Goal: Task Accomplishment & Management: Use online tool/utility

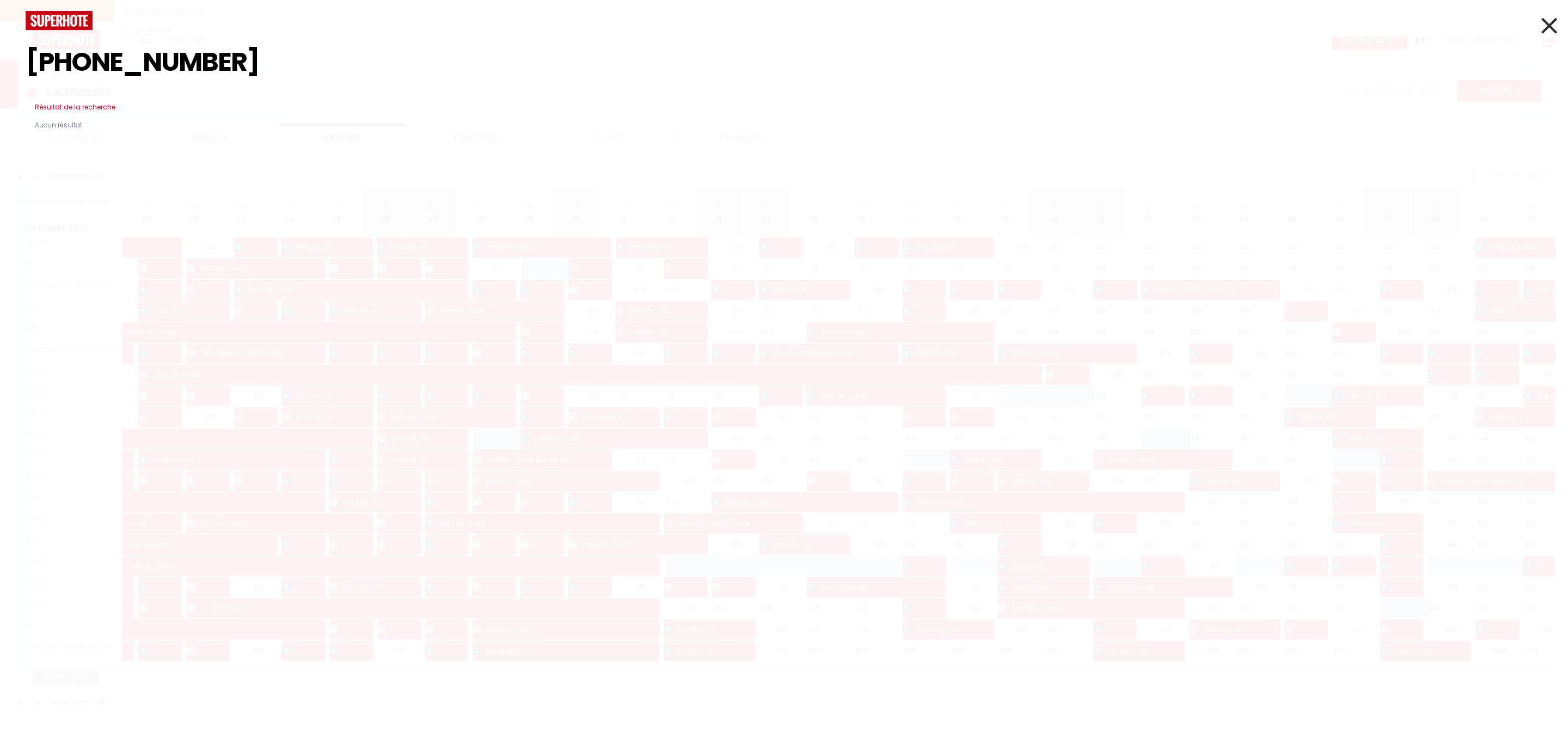
scroll to position [57, 0]
click at [1555, 21] on icon at bounding box center [1549, 25] width 16 height 27
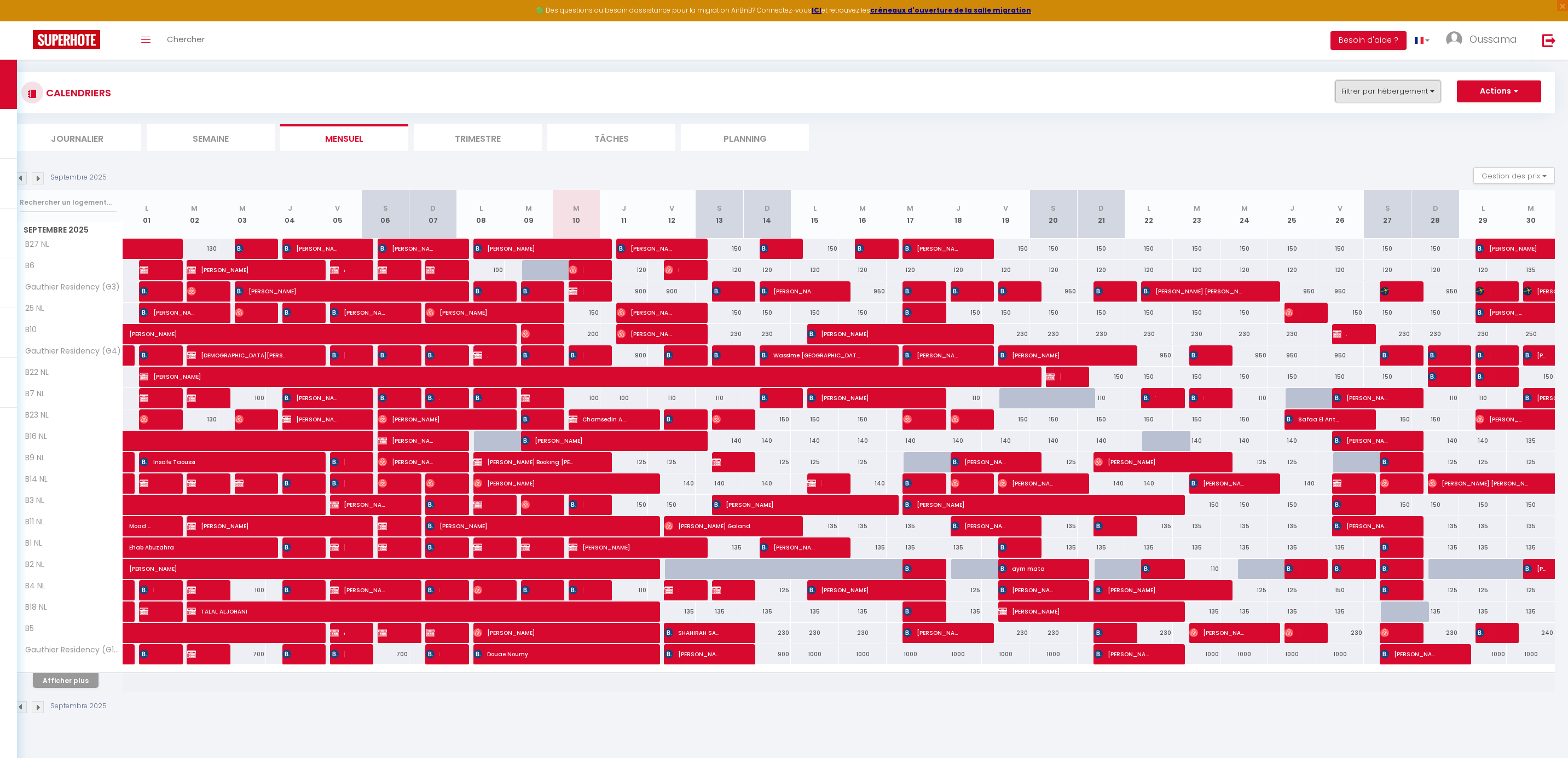
click at [1420, 85] on button "Filtrer par hébergement" at bounding box center [1389, 91] width 105 height 22
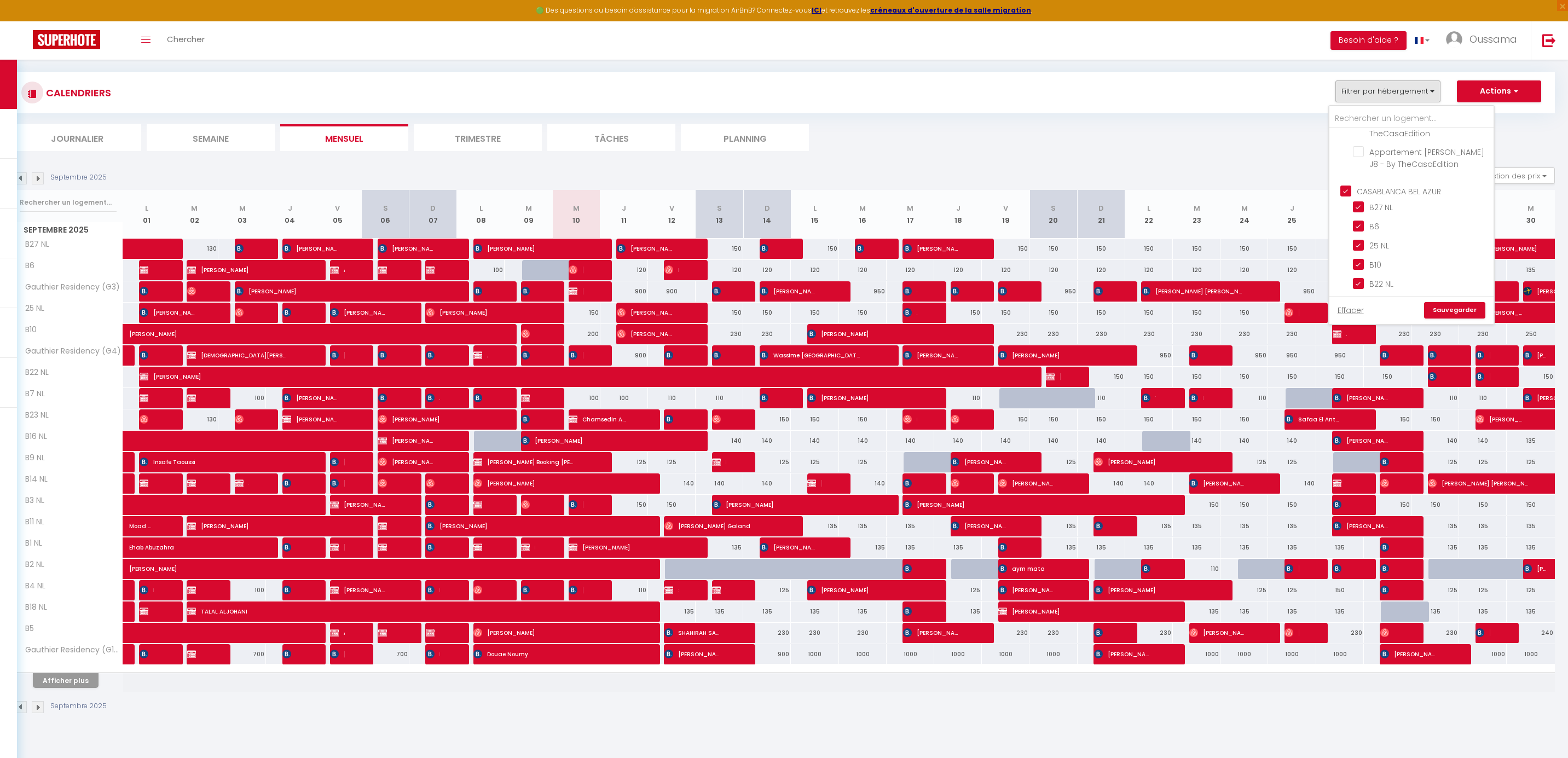
click at [1408, 187] on input "CASABLANCA BEL AZUR" at bounding box center [1422, 190] width 164 height 11
checkbox input "false"
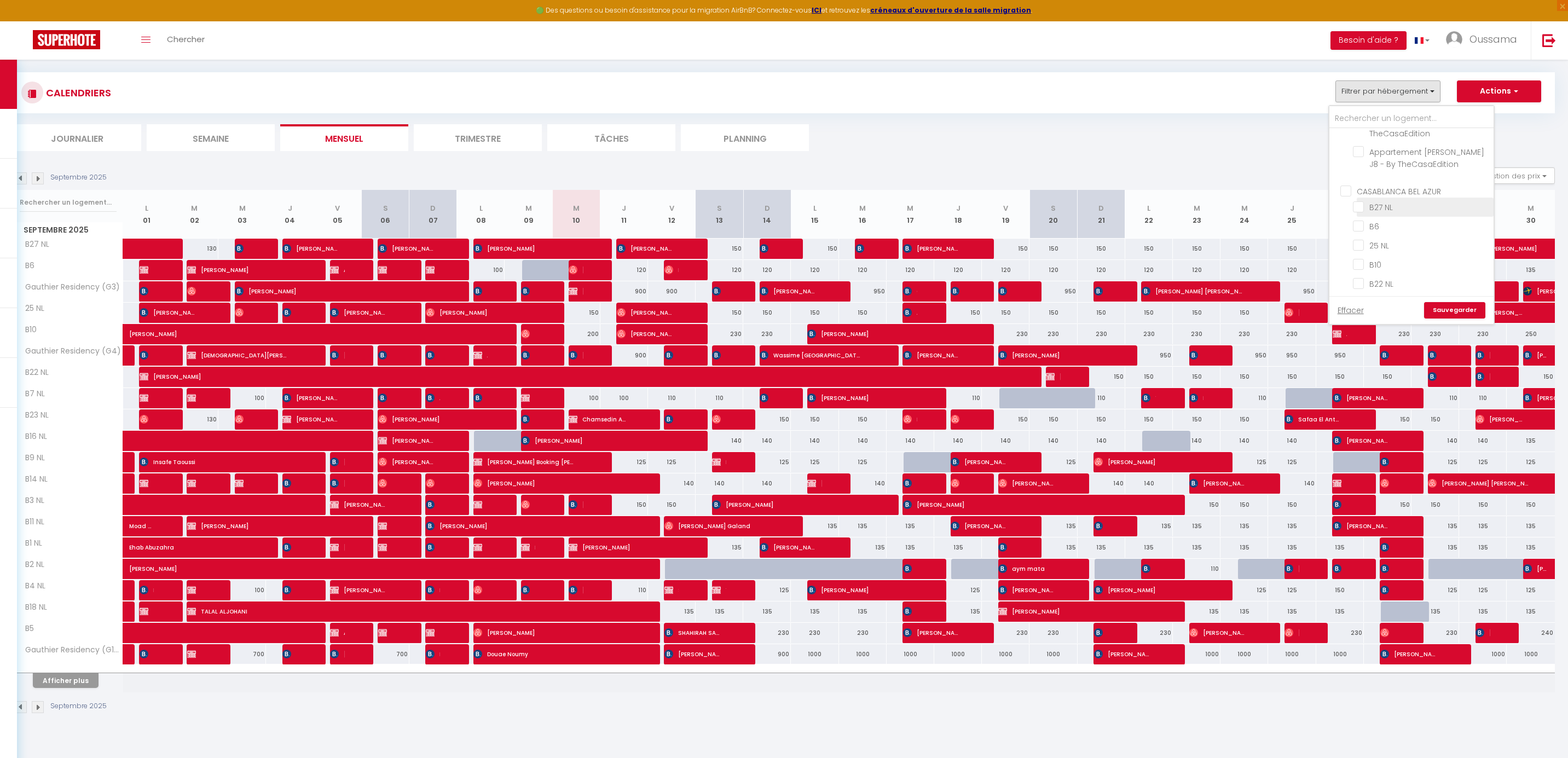
checkbox input "false"
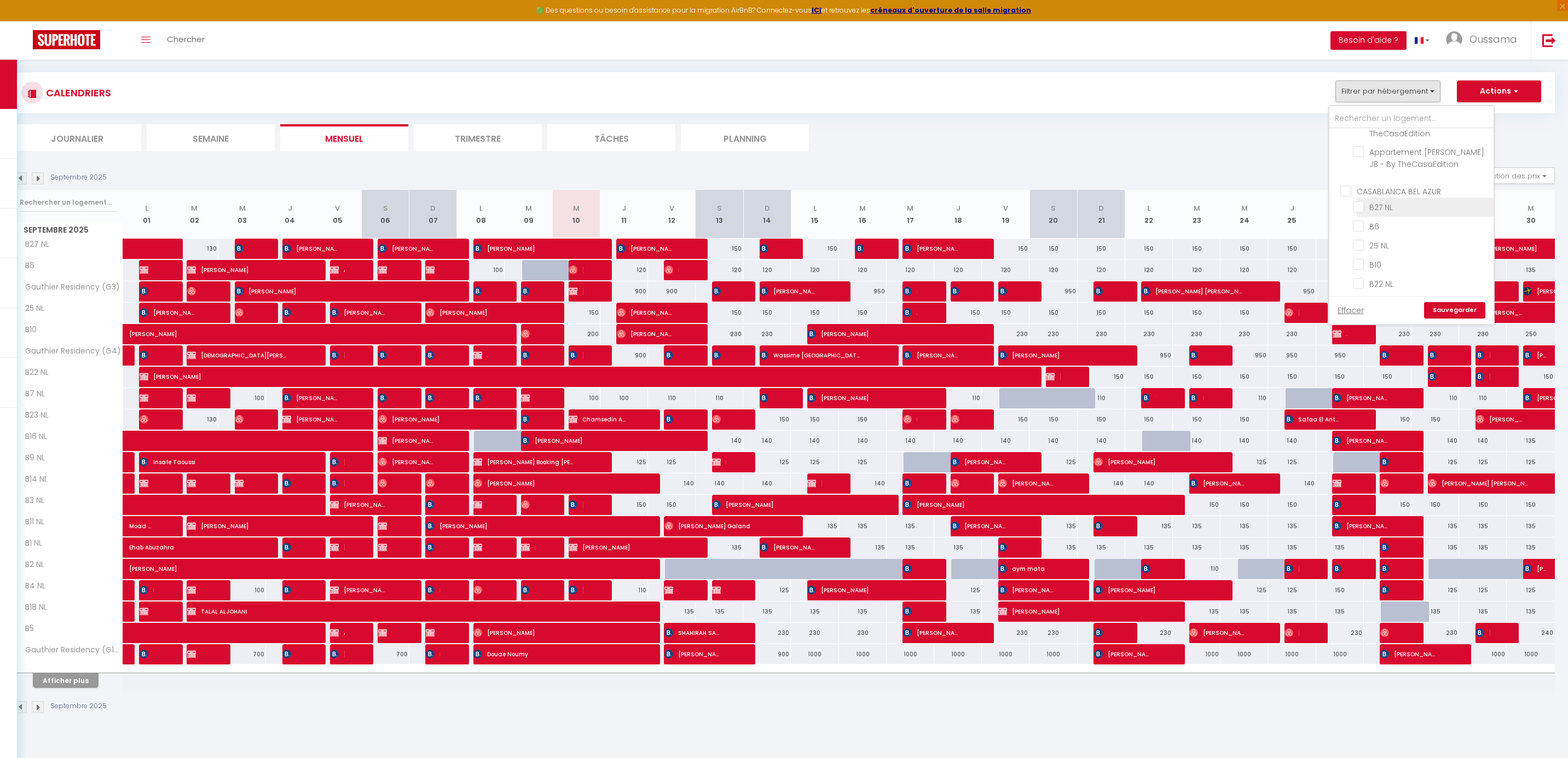
checkbox input "false"
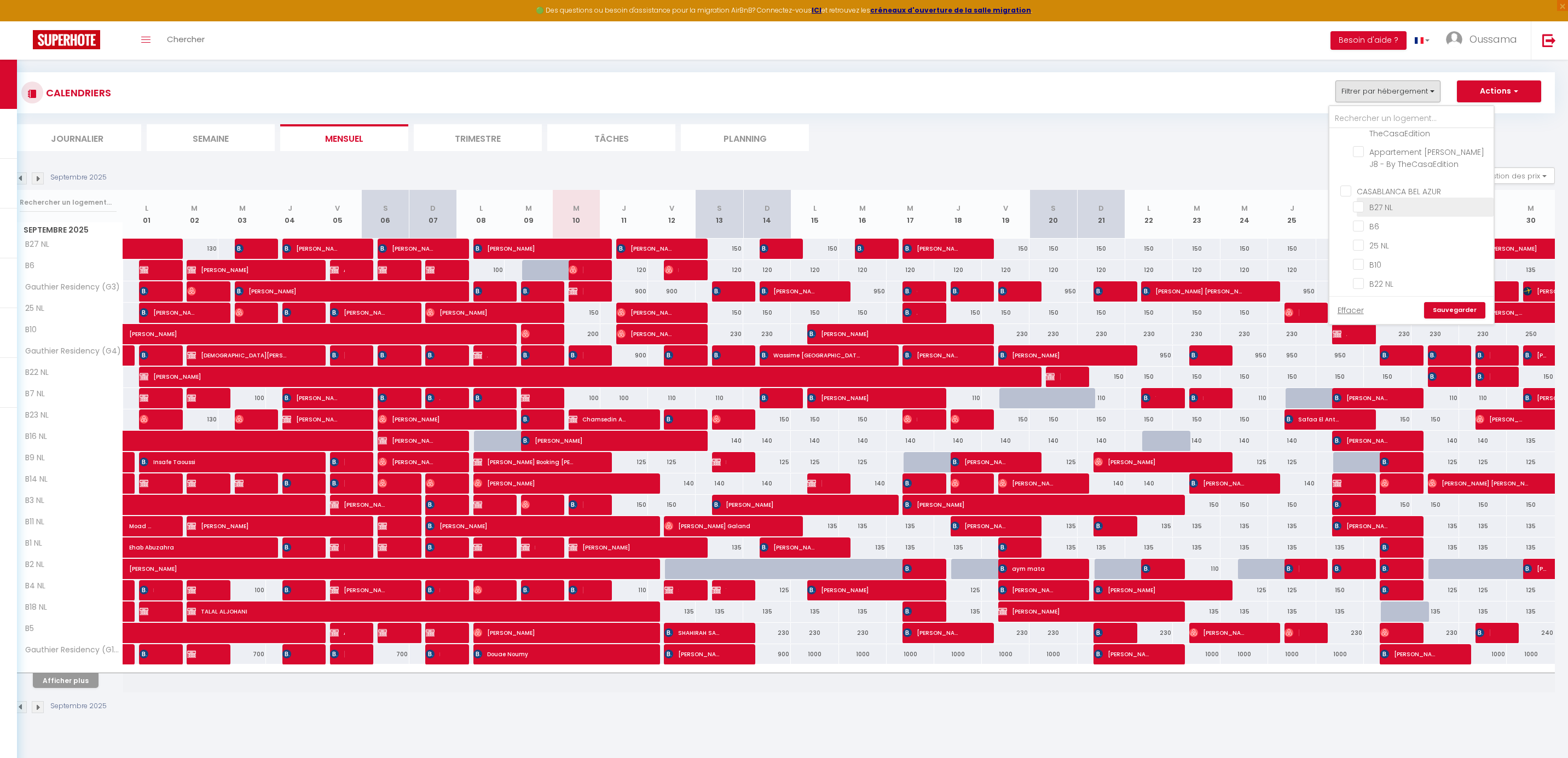
checkbox input "false"
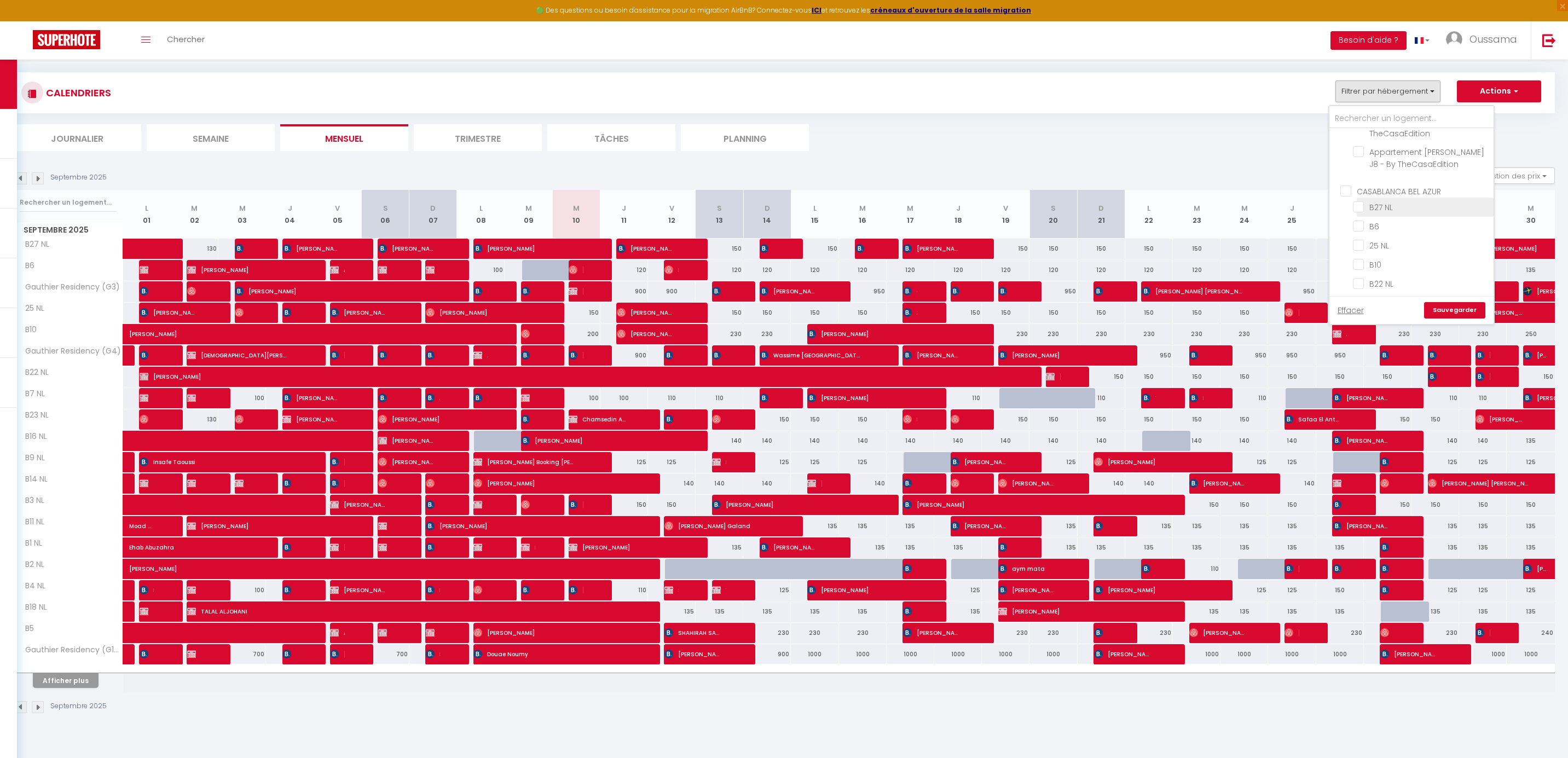
checkbox input "false"
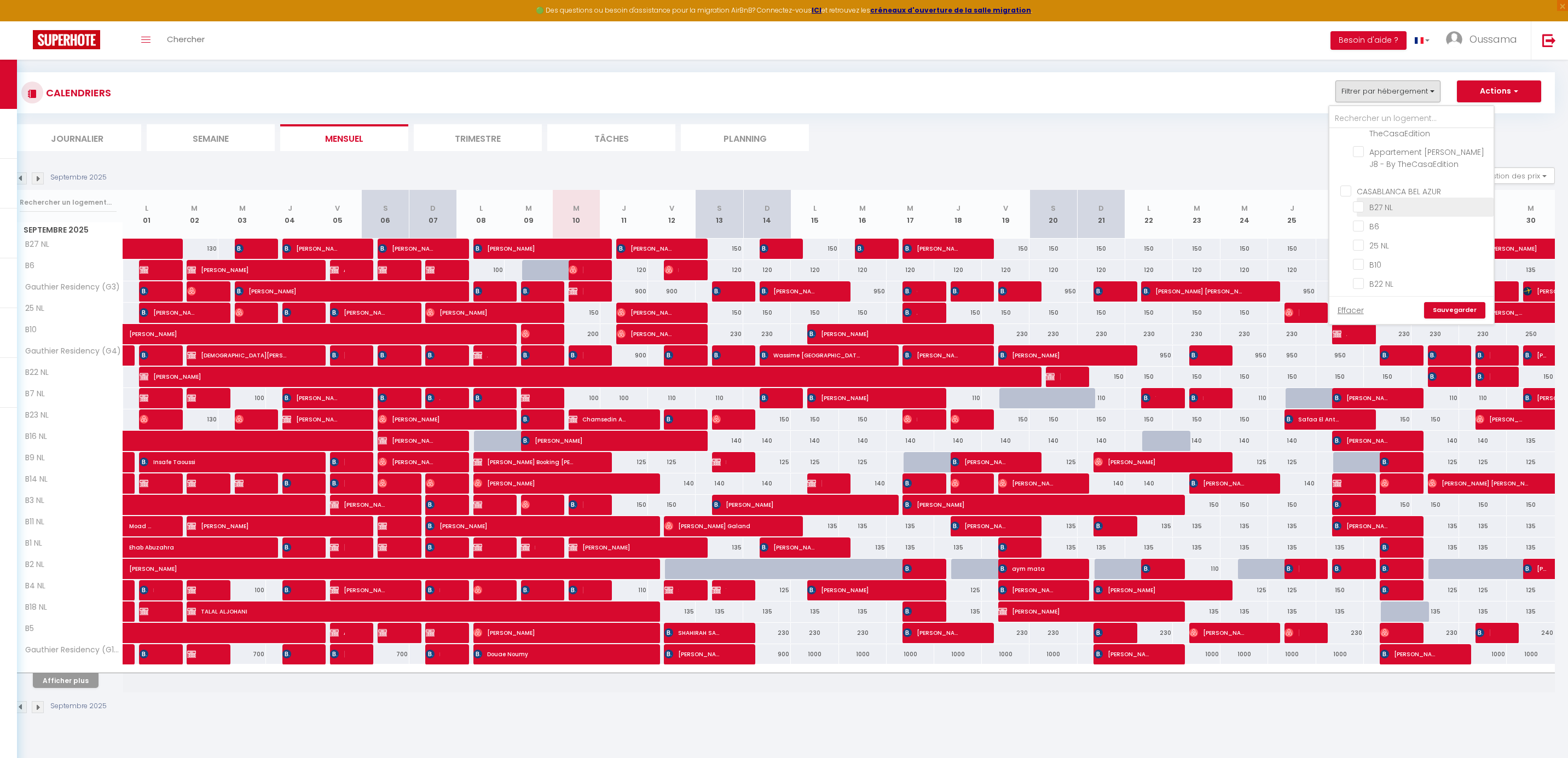
checkbox input "false"
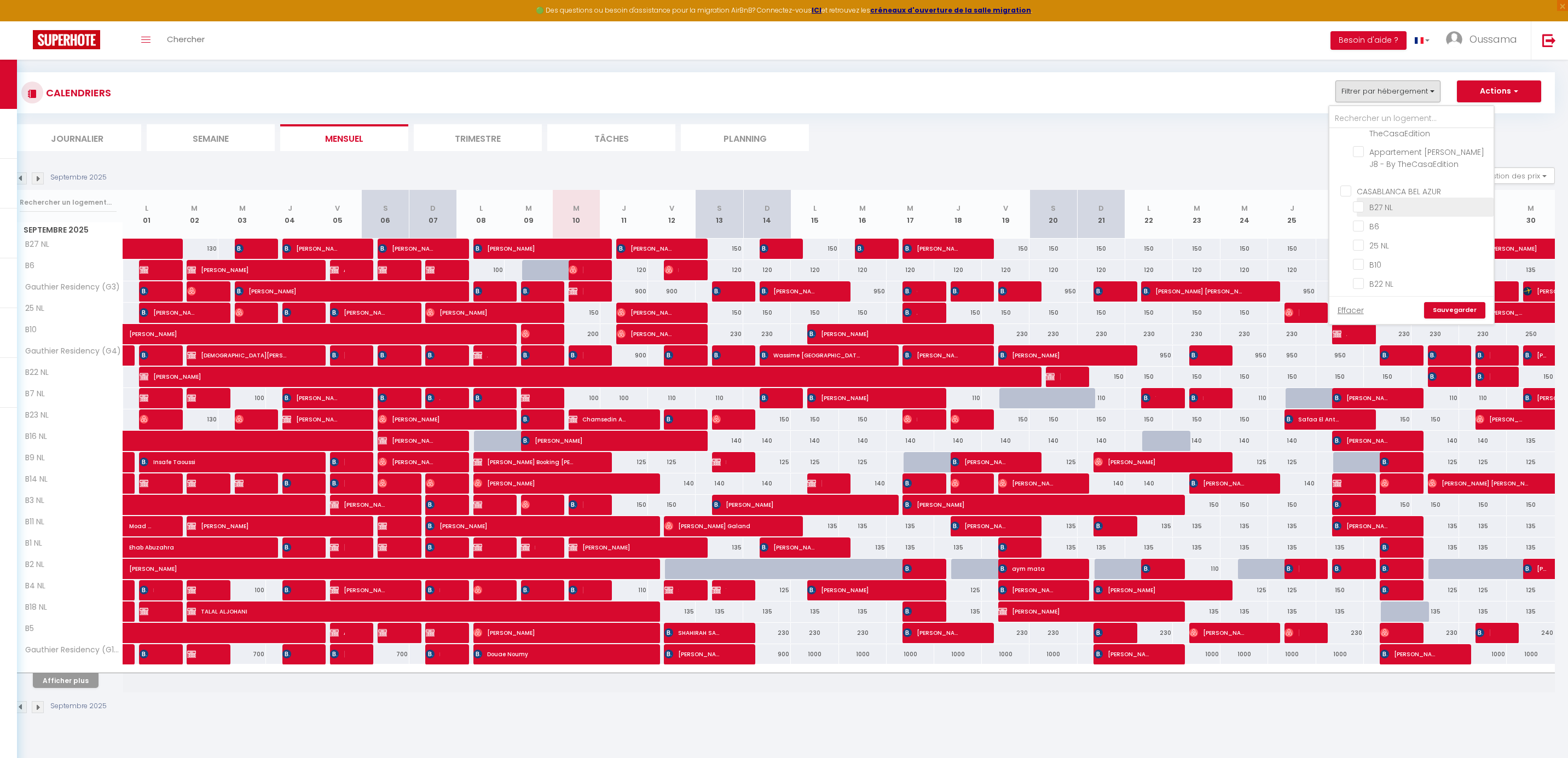
checkbox input "false"
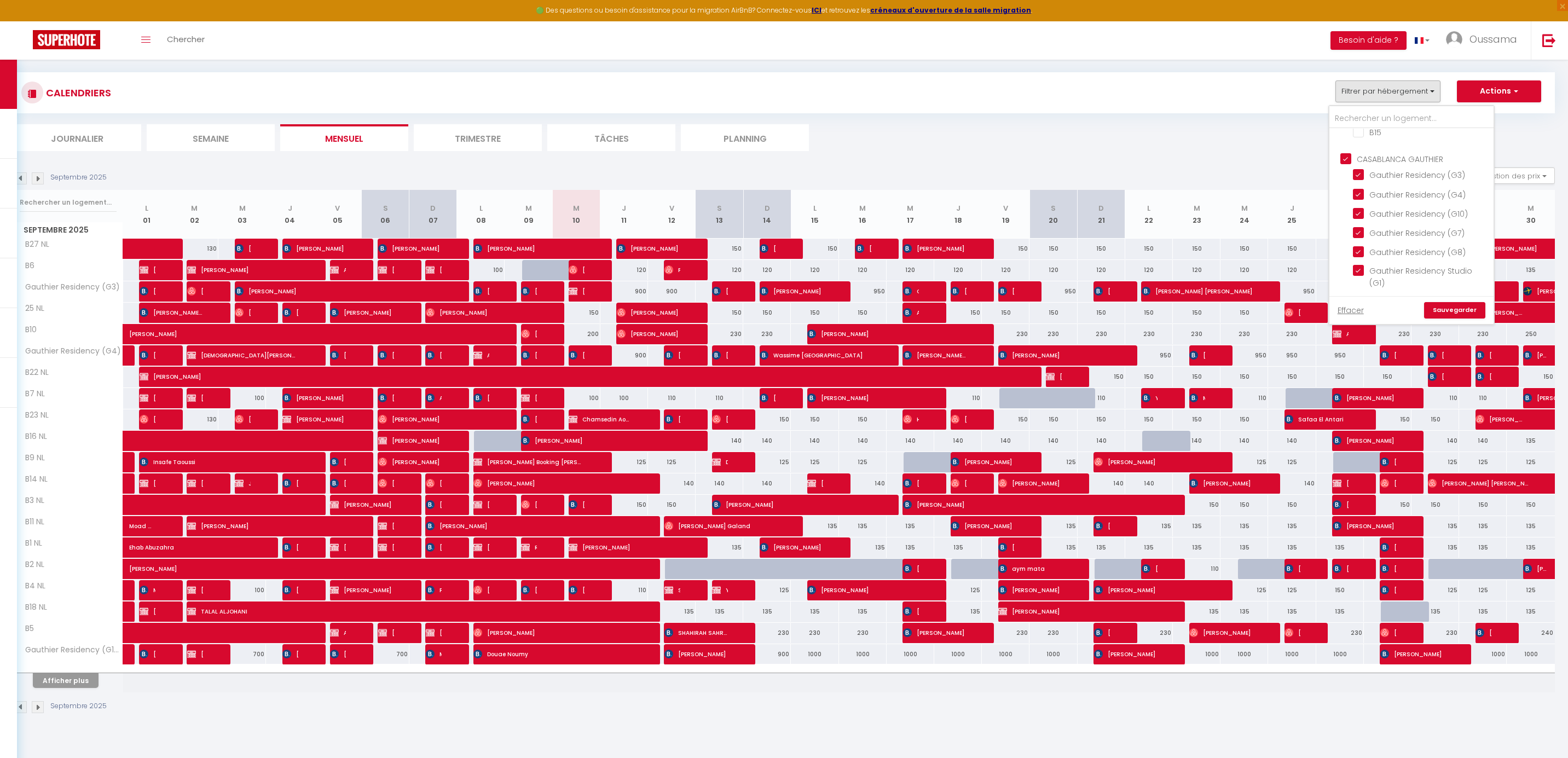
click at [1469, 314] on link "Sauvegarder" at bounding box center [1455, 310] width 61 height 17
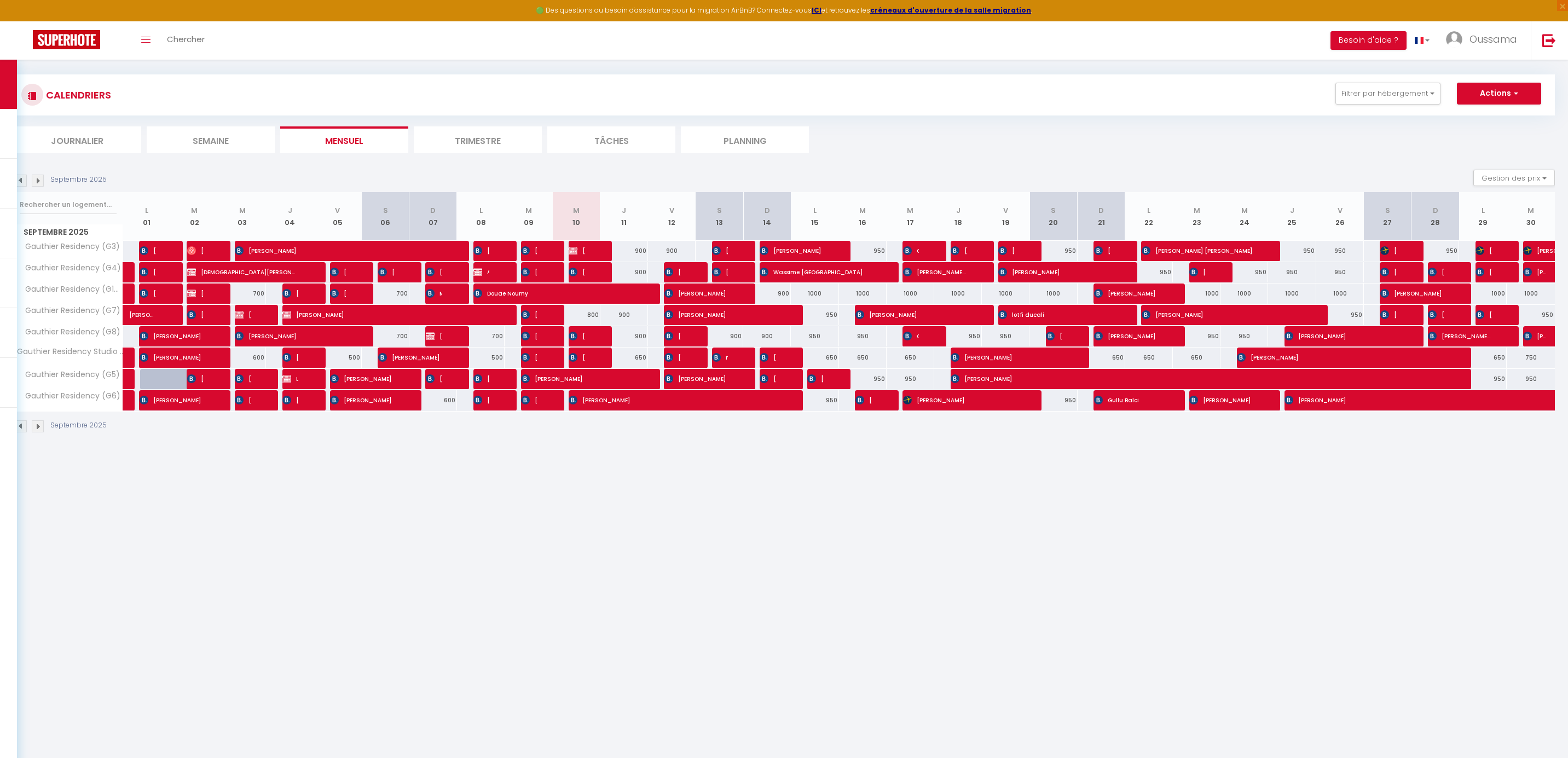
scroll to position [55, 0]
